Goal: Transaction & Acquisition: Purchase product/service

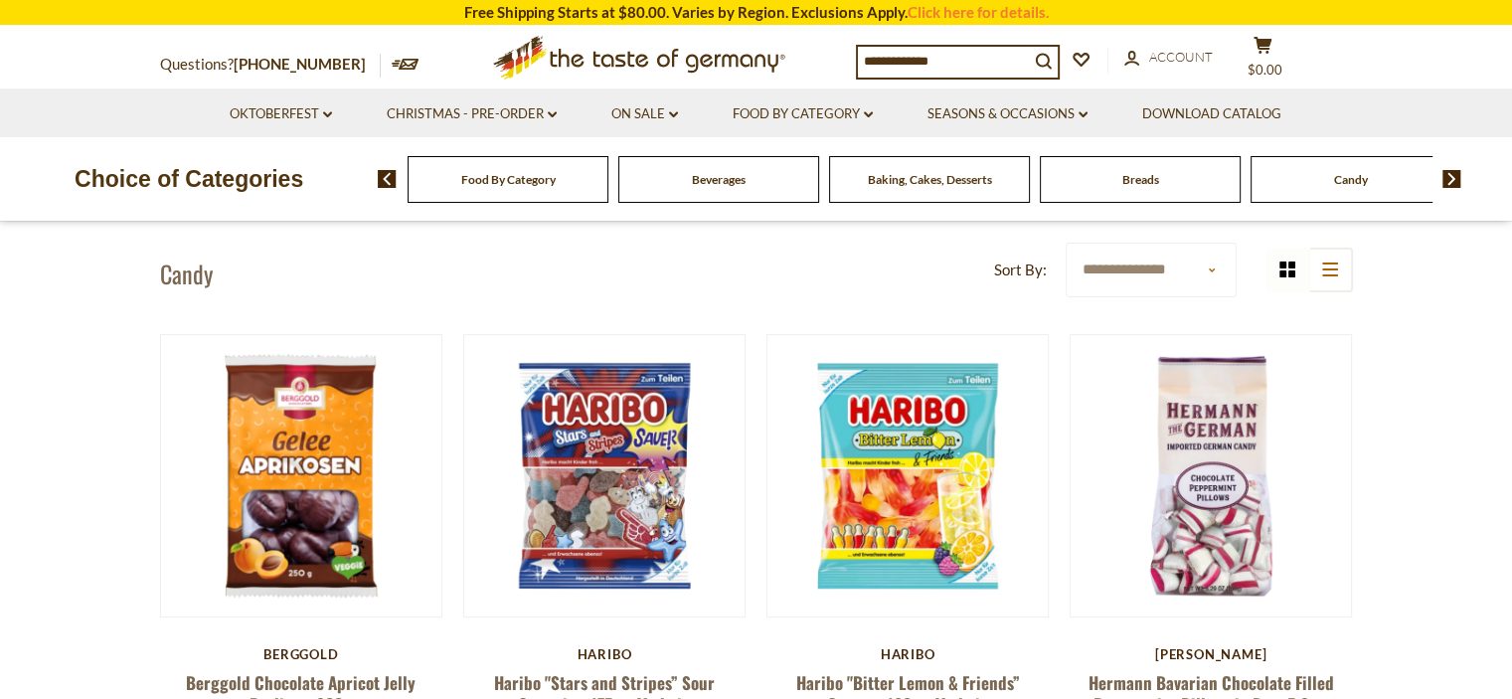
scroll to position [596, 0]
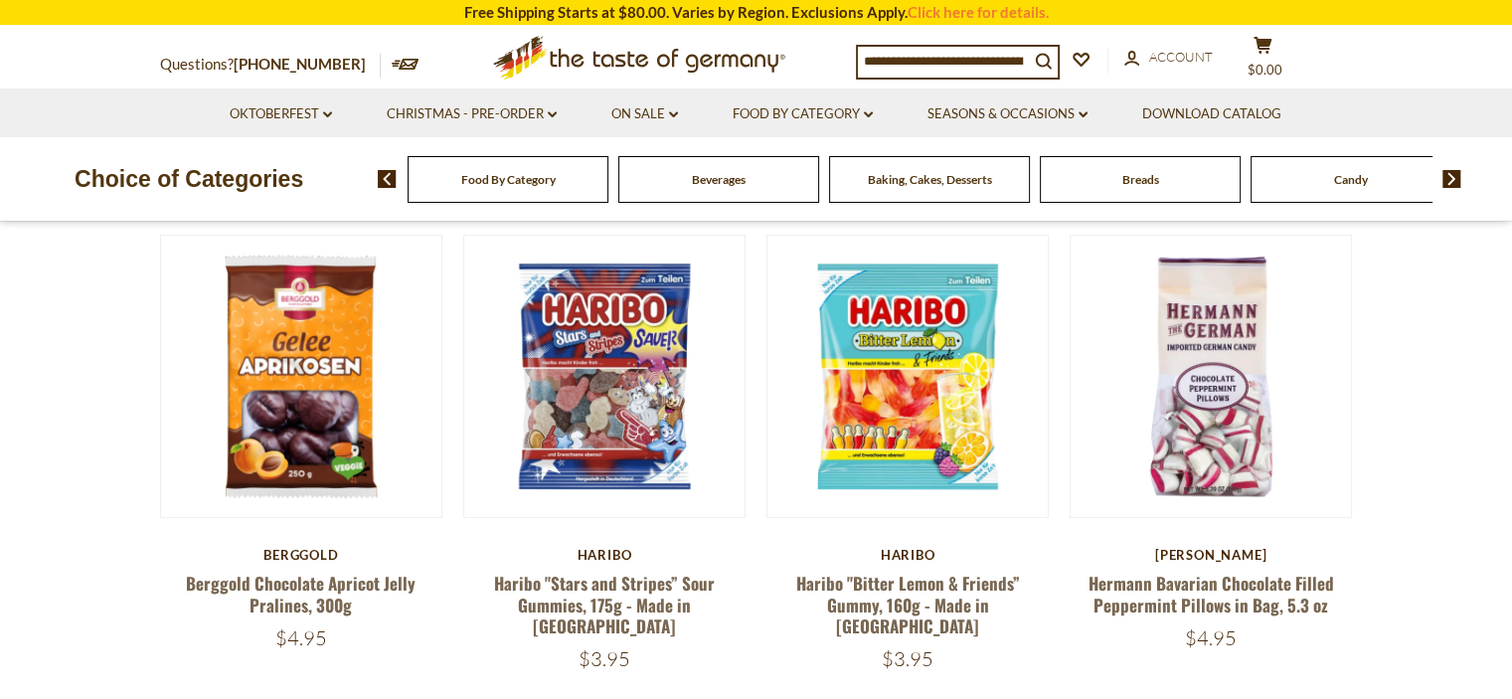
drag, startPoint x: 1353, startPoint y: 524, endPoint x: 1372, endPoint y: 527, distance: 19.1
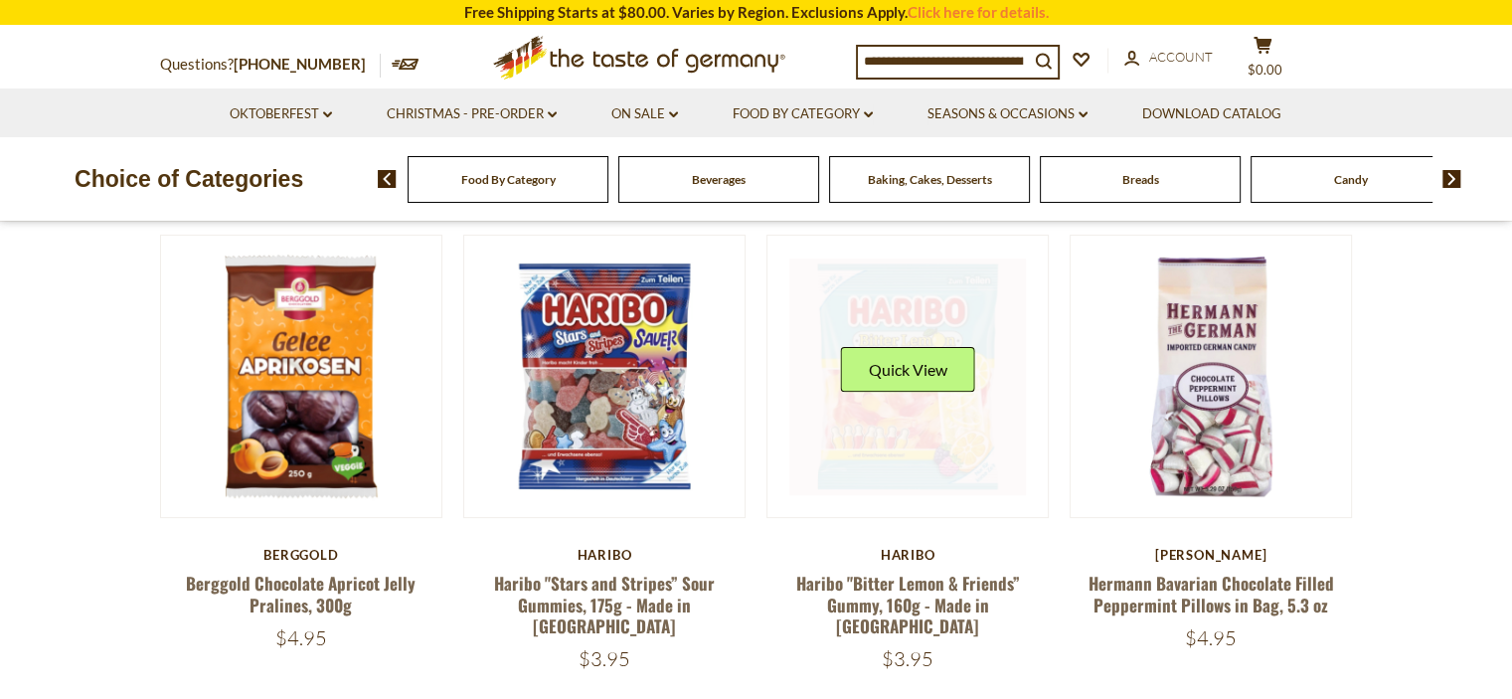
click at [946, 472] on link at bounding box center [907, 376] width 237 height 237
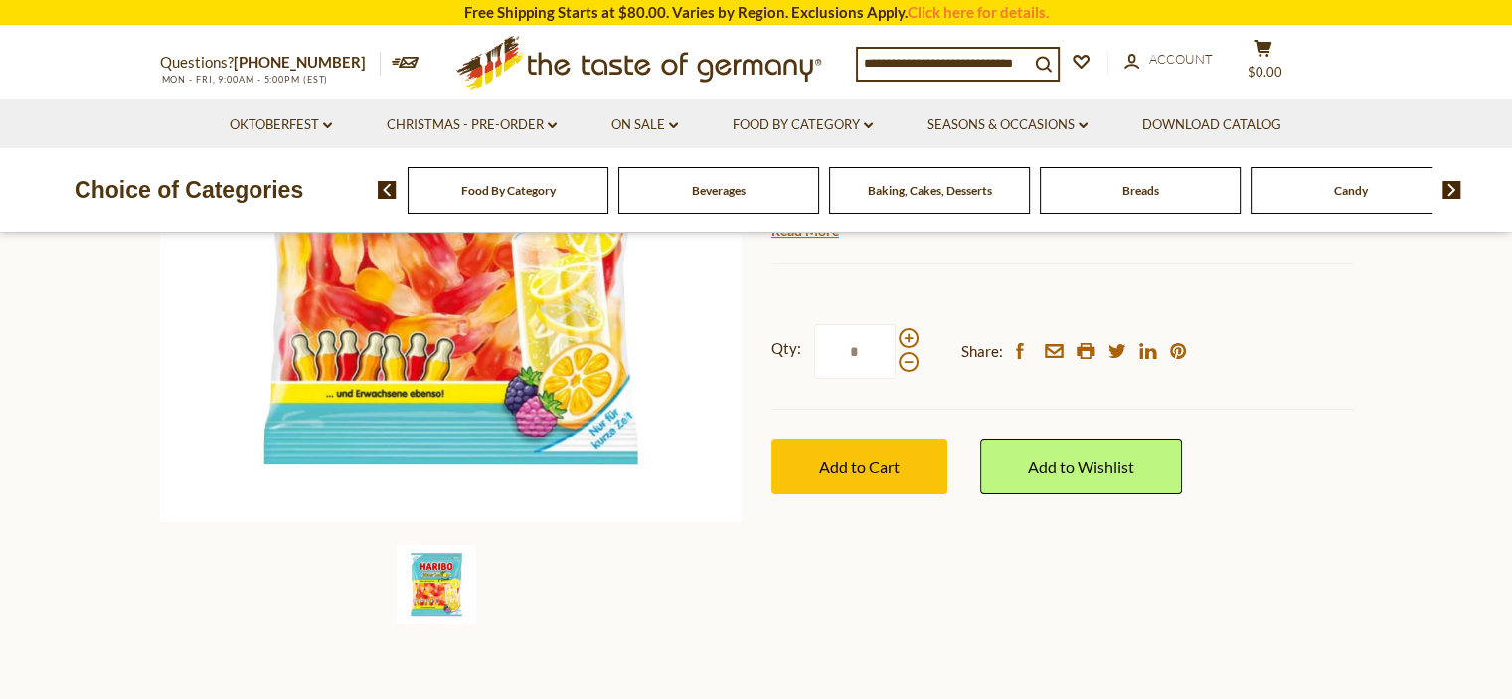
scroll to position [398, 0]
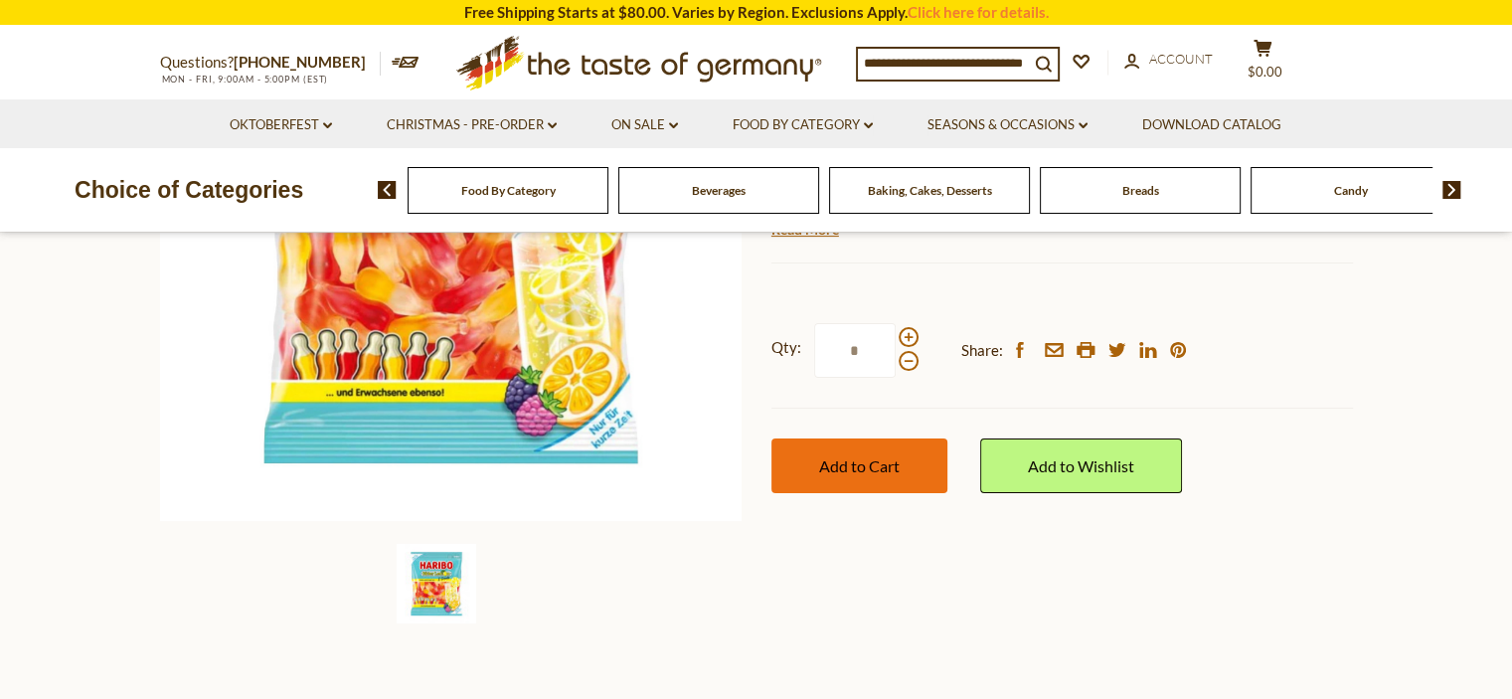
drag, startPoint x: 0, startPoint y: 0, endPoint x: 945, endPoint y: 472, distance: 1056.7
click at [946, 472] on button "Add to Cart" at bounding box center [859, 465] width 176 height 55
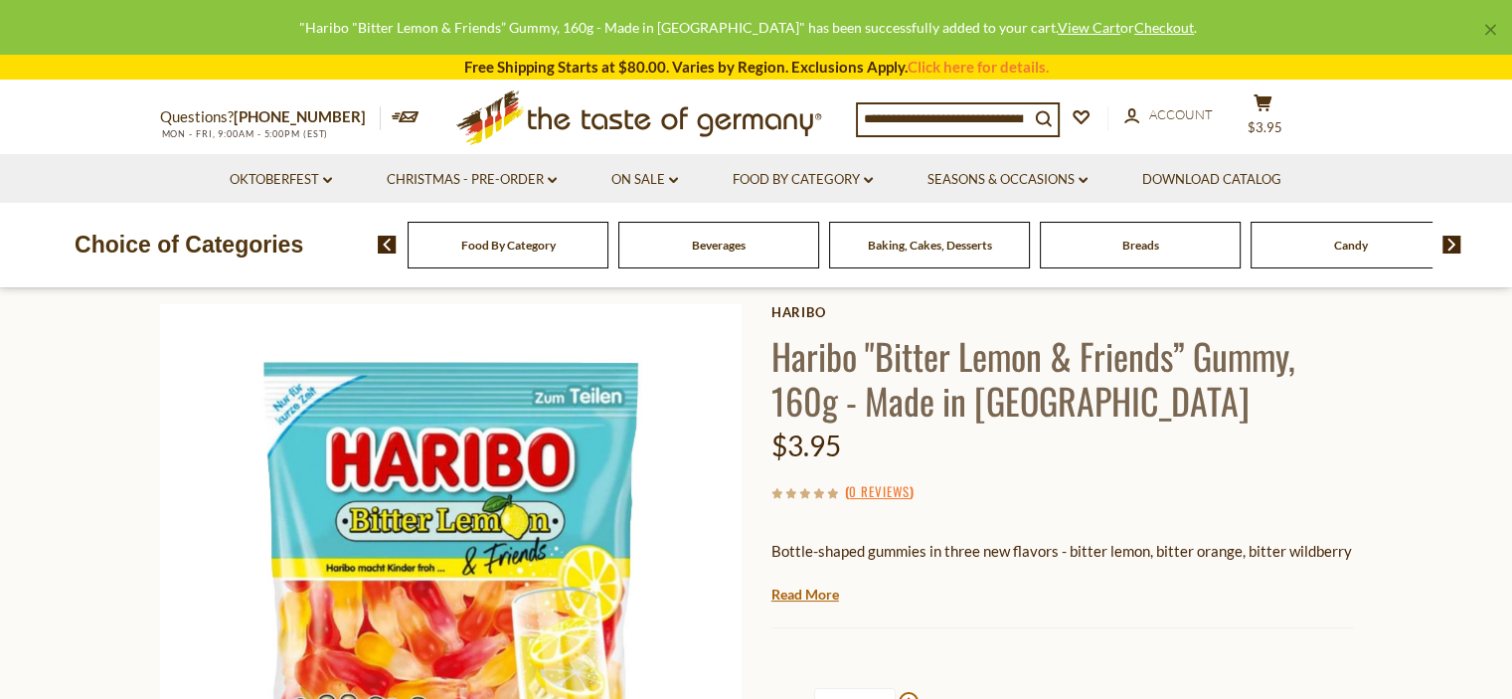
scroll to position [0, 0]
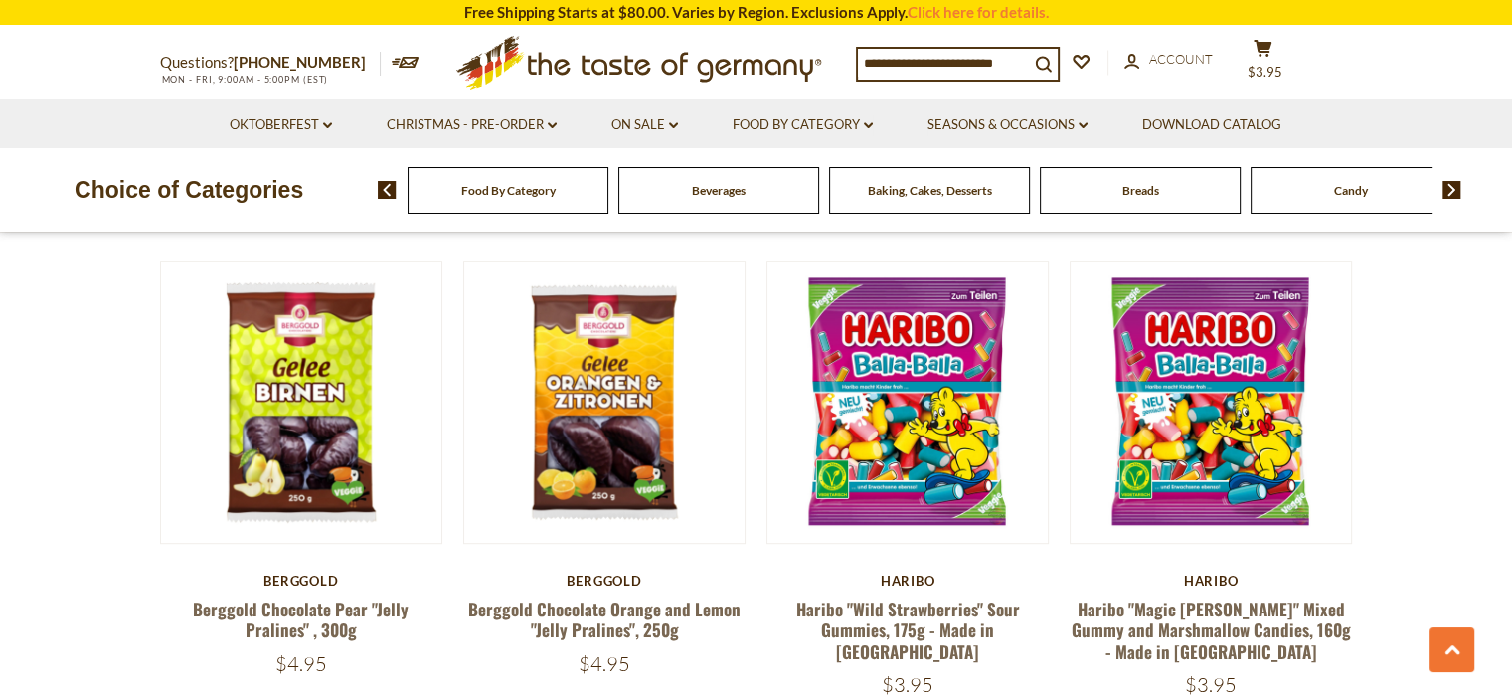
scroll to position [1115, 0]
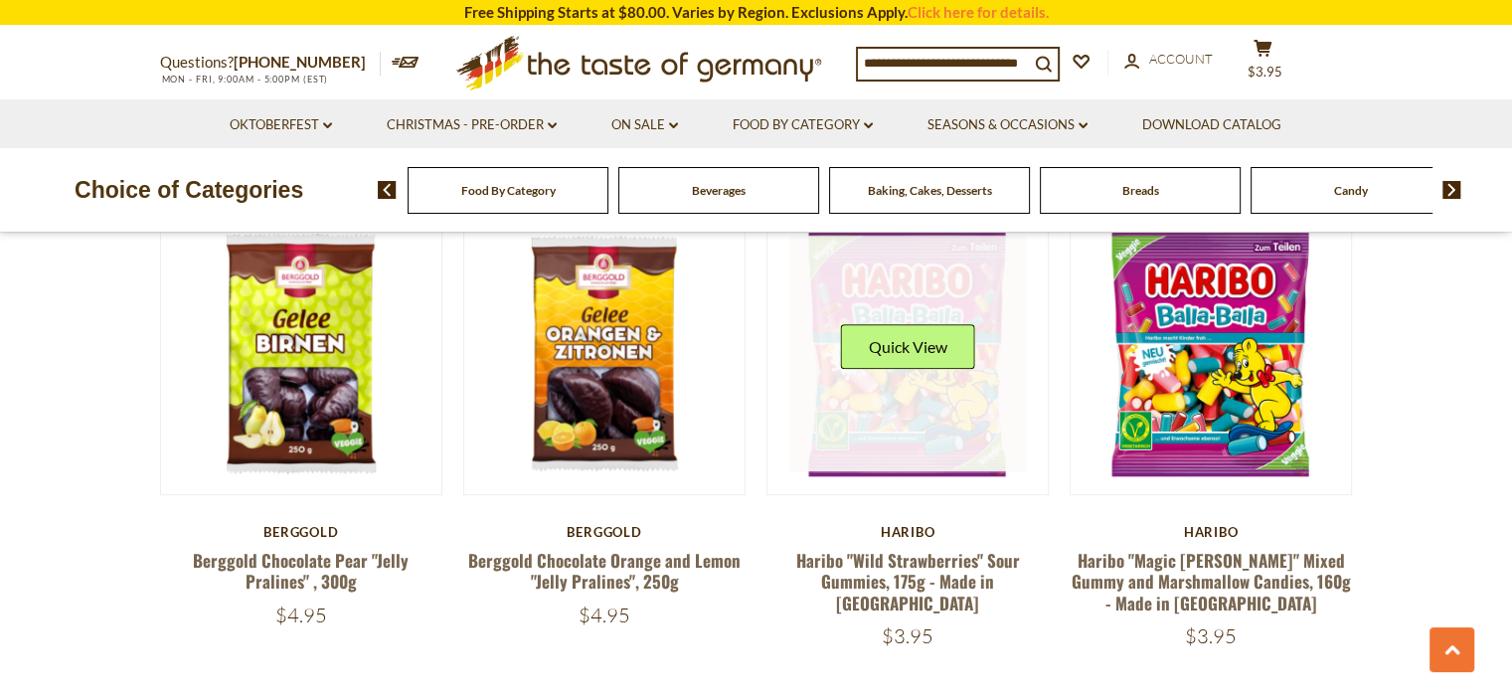
click at [946, 420] on link at bounding box center [907, 354] width 237 height 237
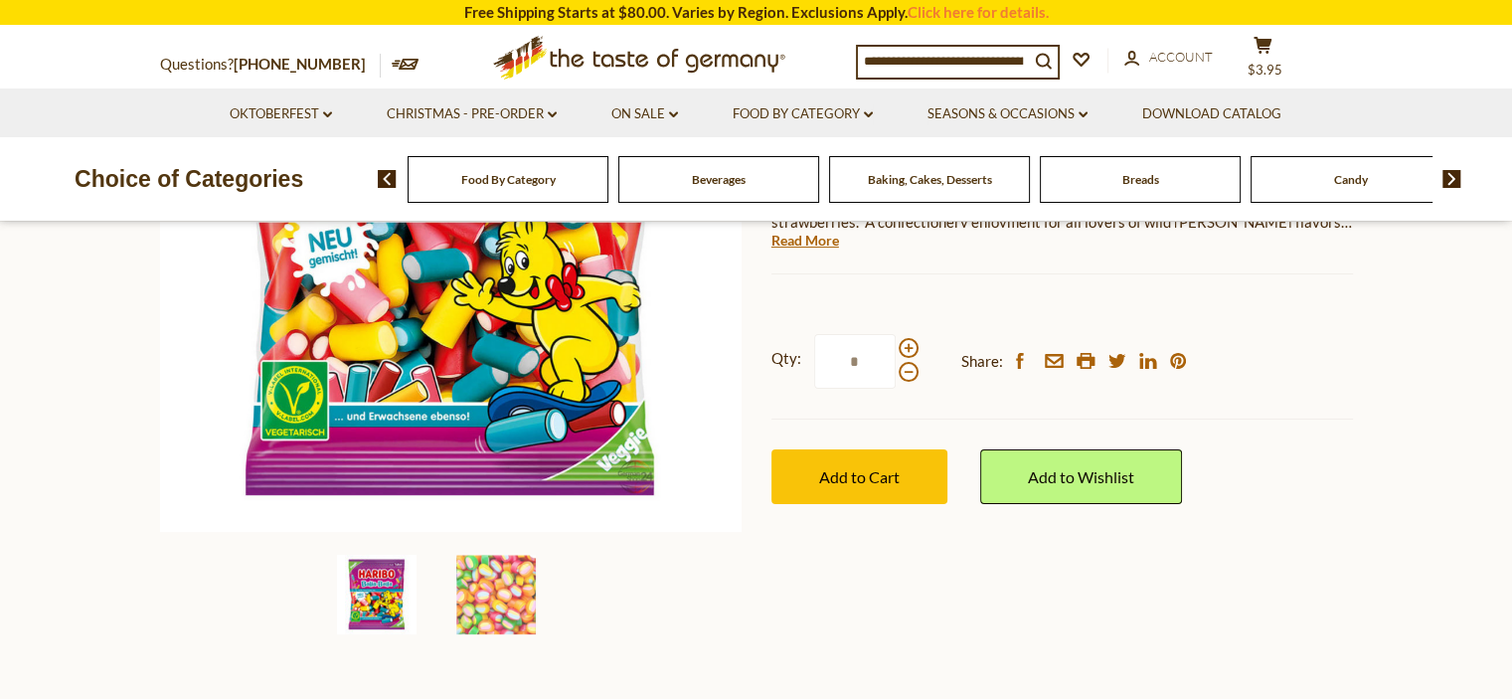
scroll to position [398, 0]
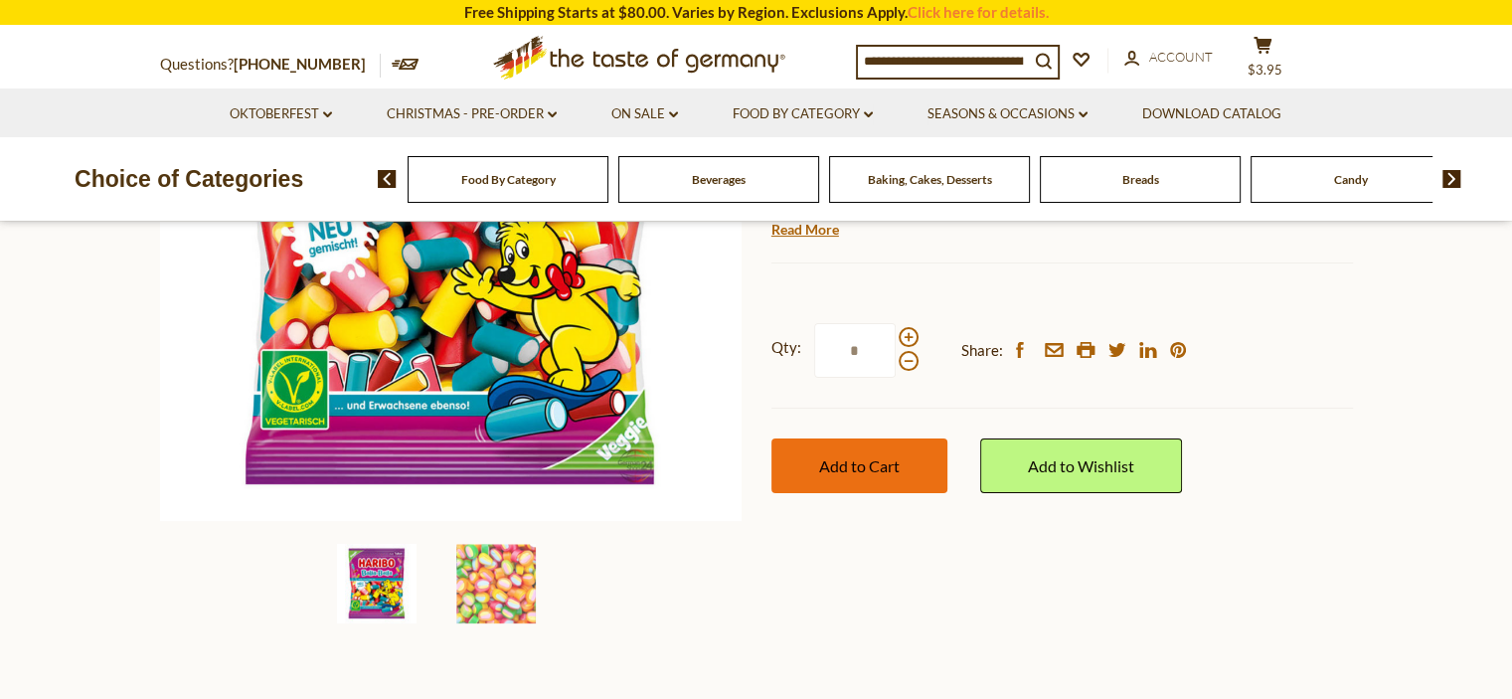
click at [869, 475] on button "Add to Cart" at bounding box center [859, 465] width 176 height 55
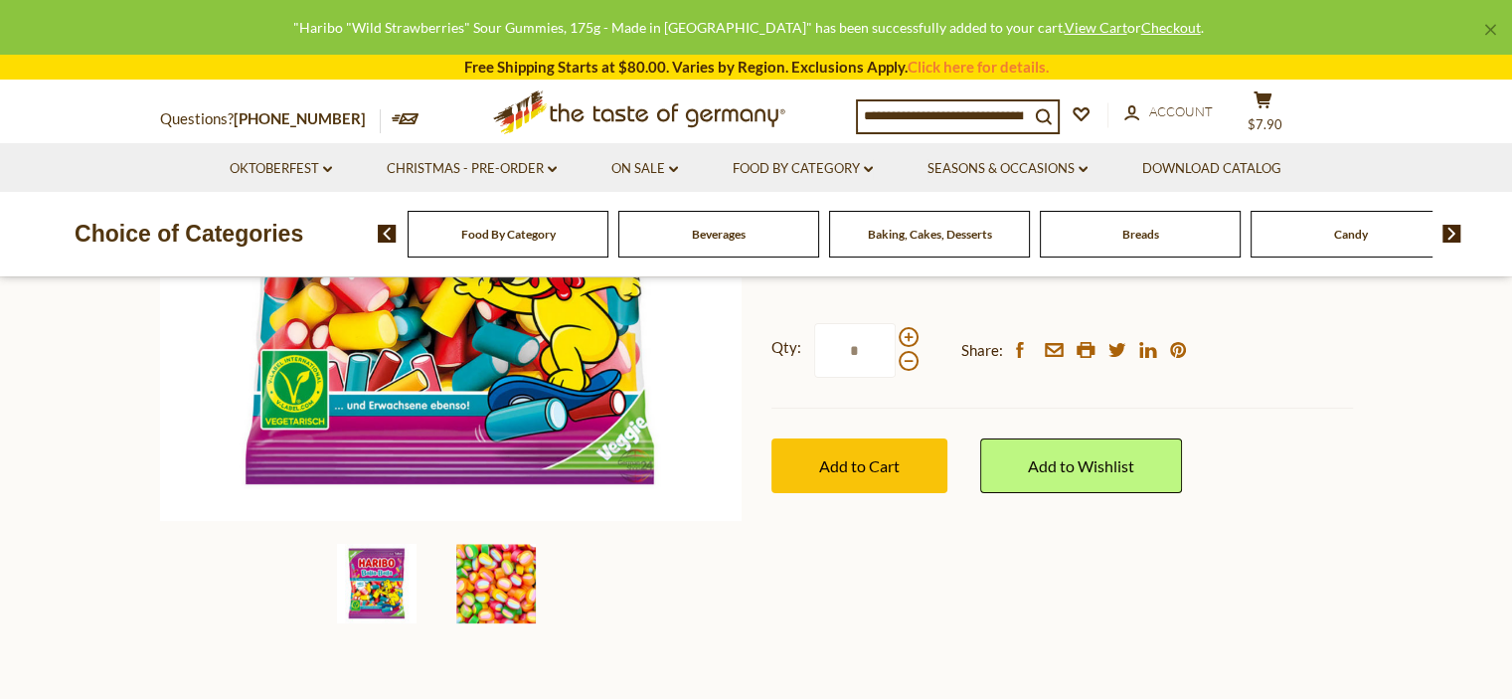
click at [499, 607] on img at bounding box center [496, 584] width 80 height 80
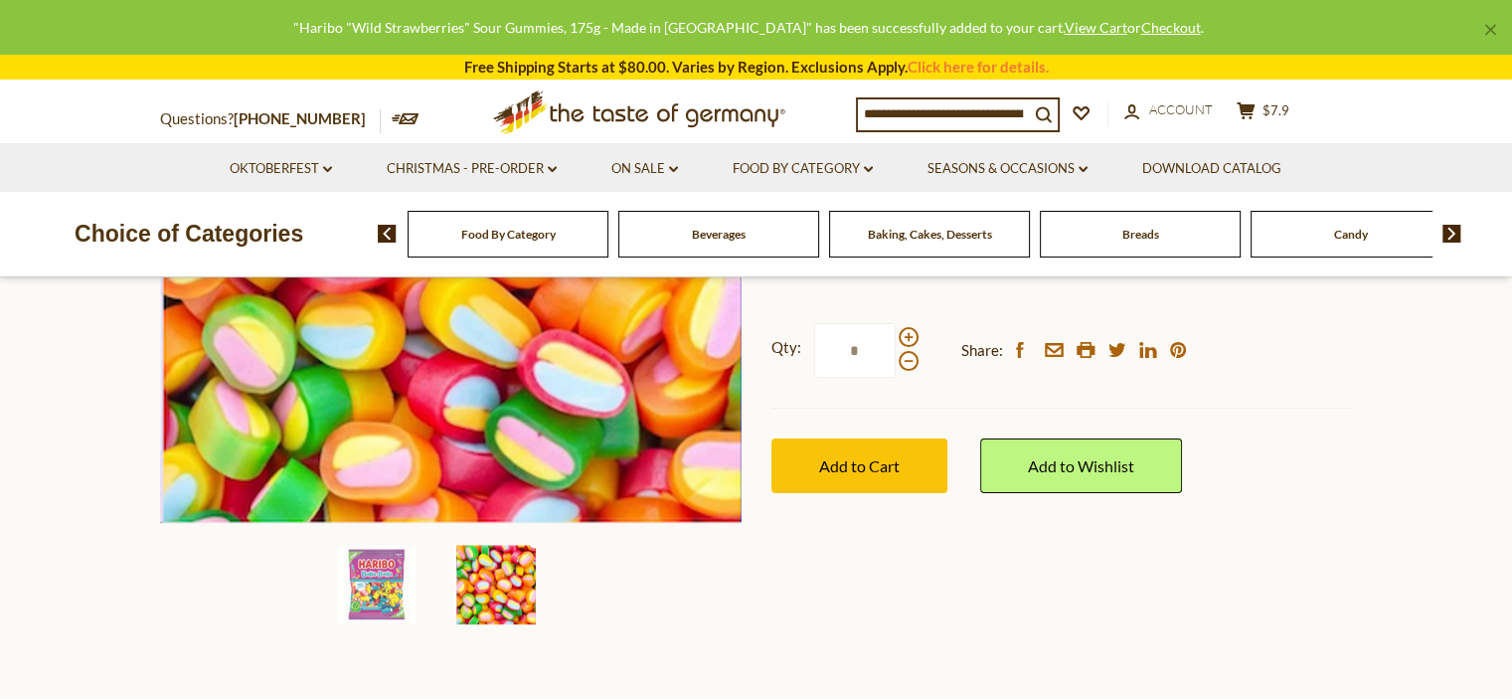
scroll to position [199, 0]
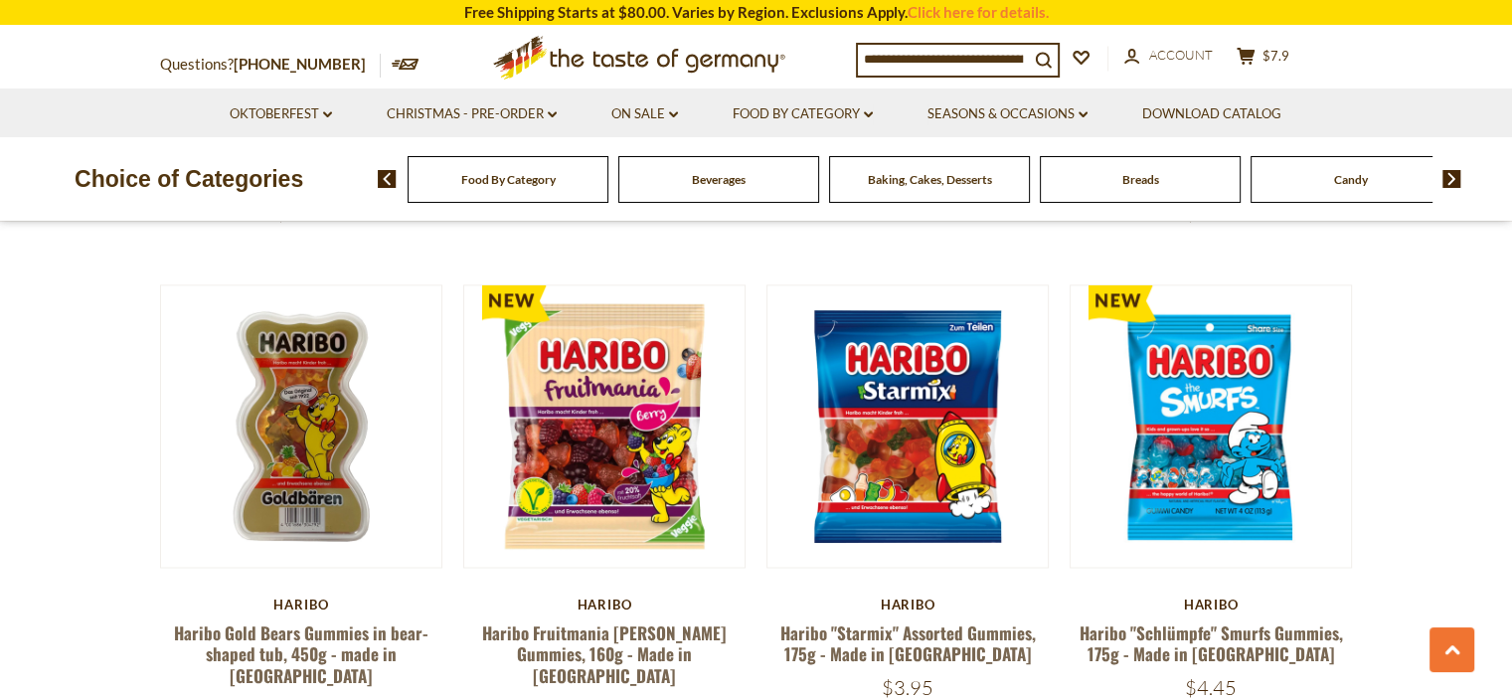
scroll to position [3125, 0]
